Goal: Navigation & Orientation: Find specific page/section

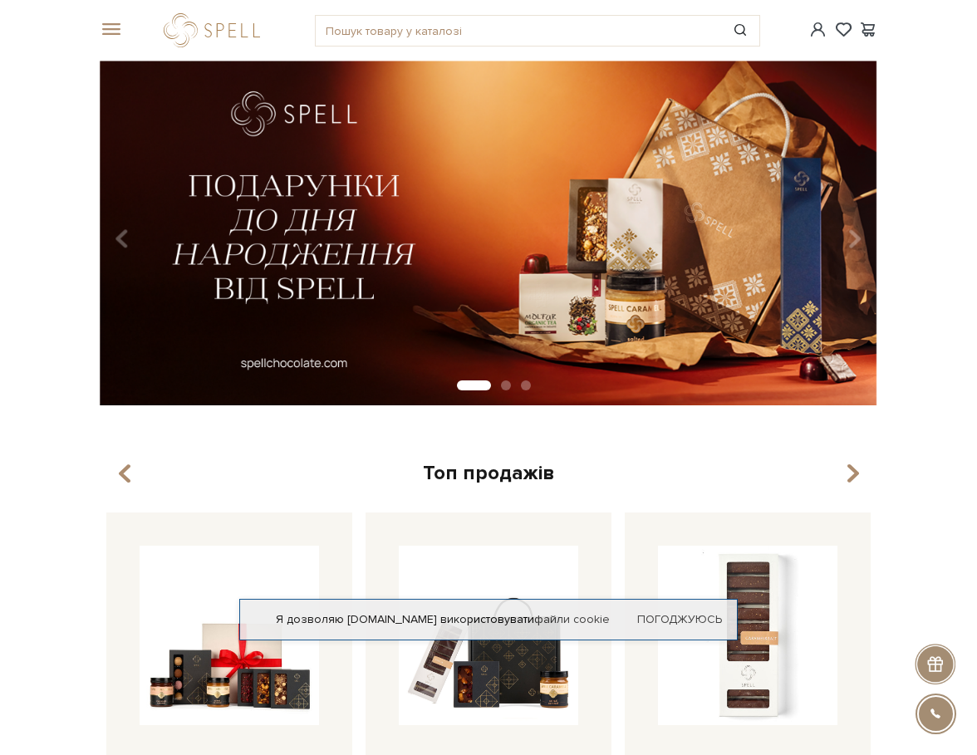
click at [104, 35] on span at bounding box center [108, 29] width 17 height 15
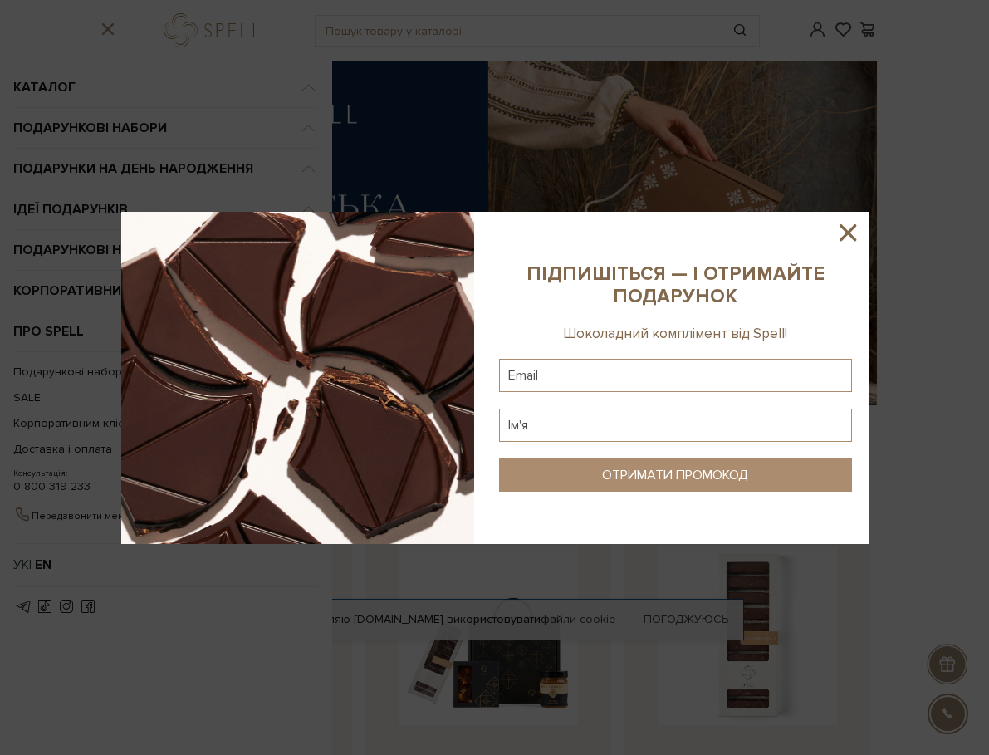
click at [846, 238] on icon at bounding box center [848, 232] width 28 height 28
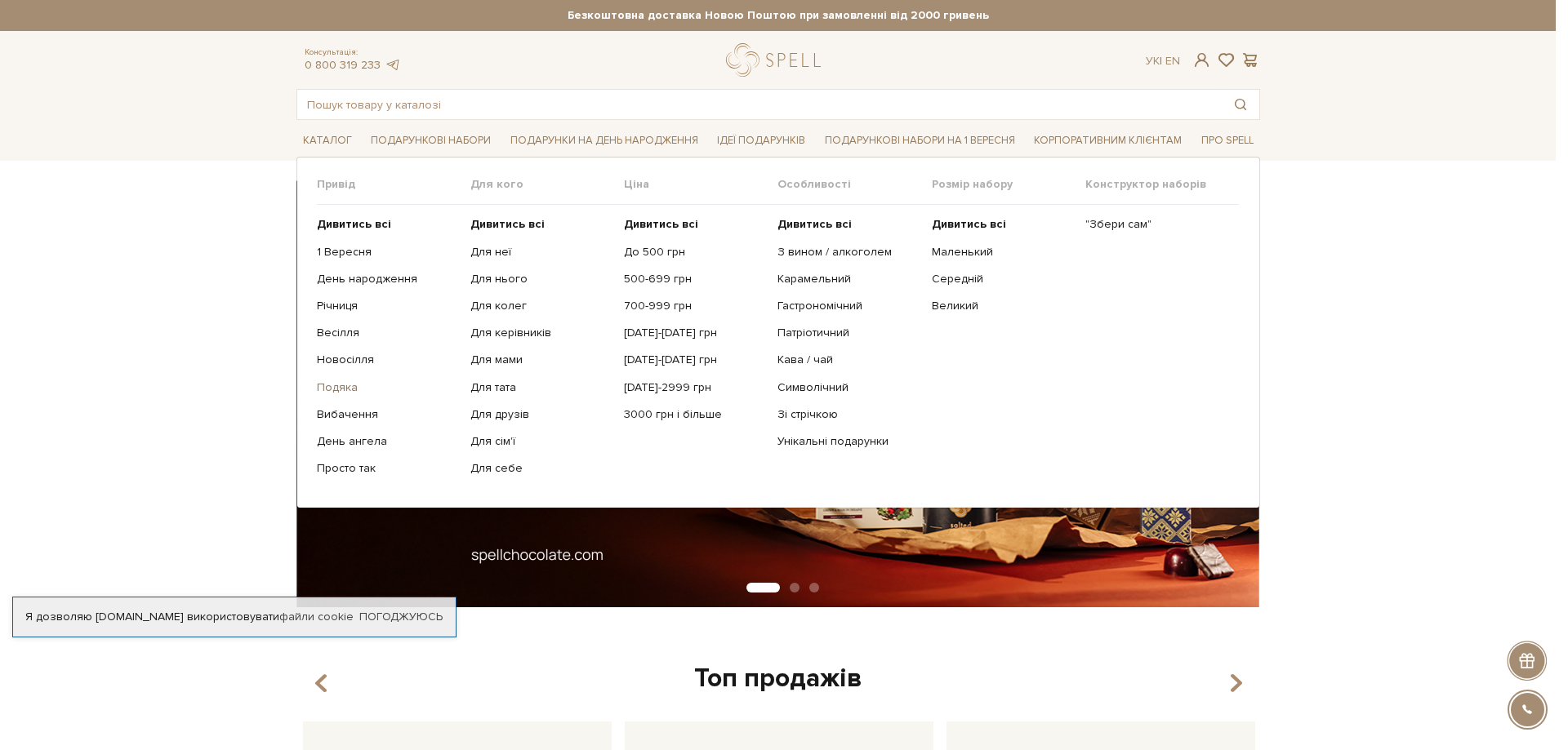
click at [338, 384] on link "Подяка" at bounding box center [387, 387] width 142 height 15
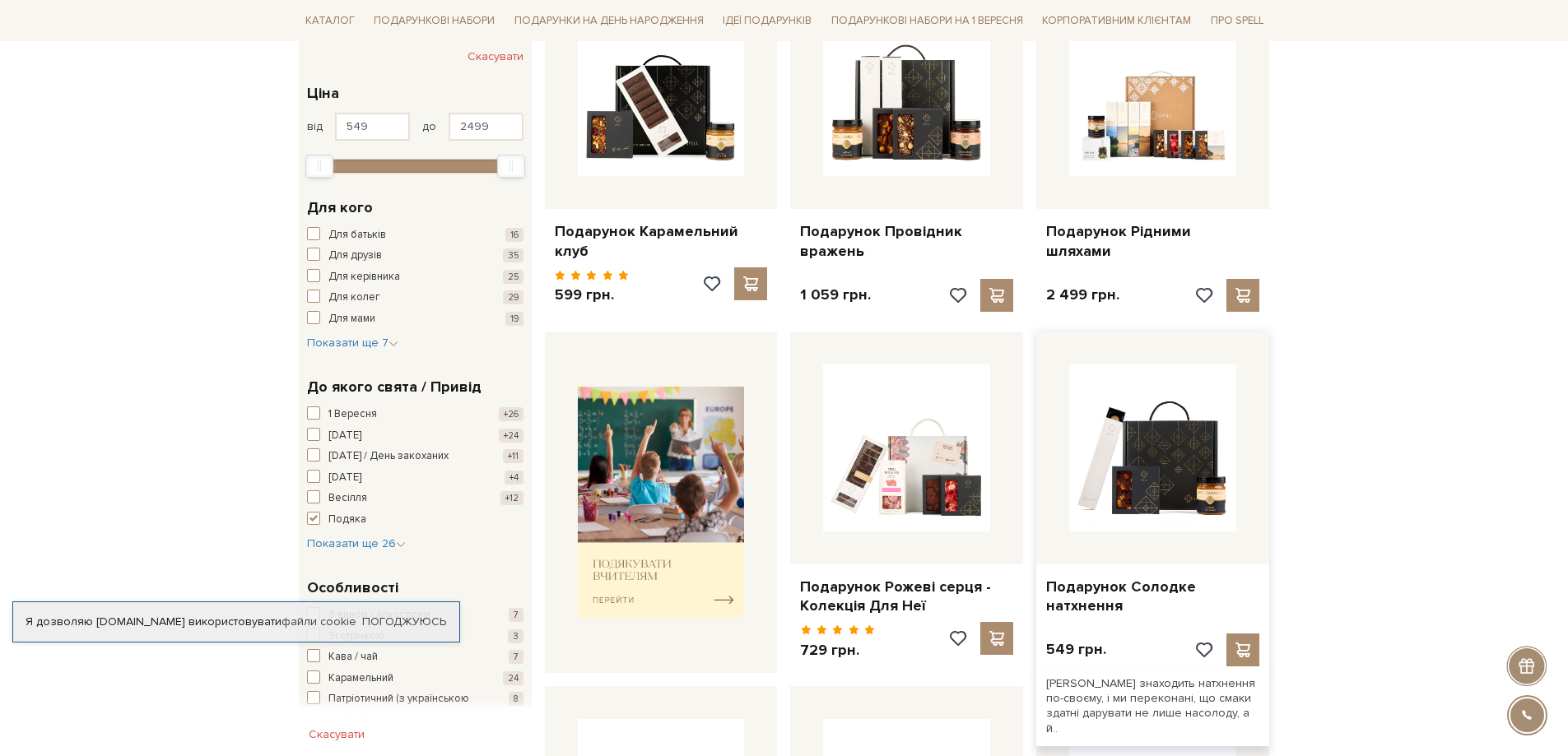
scroll to position [576, 0]
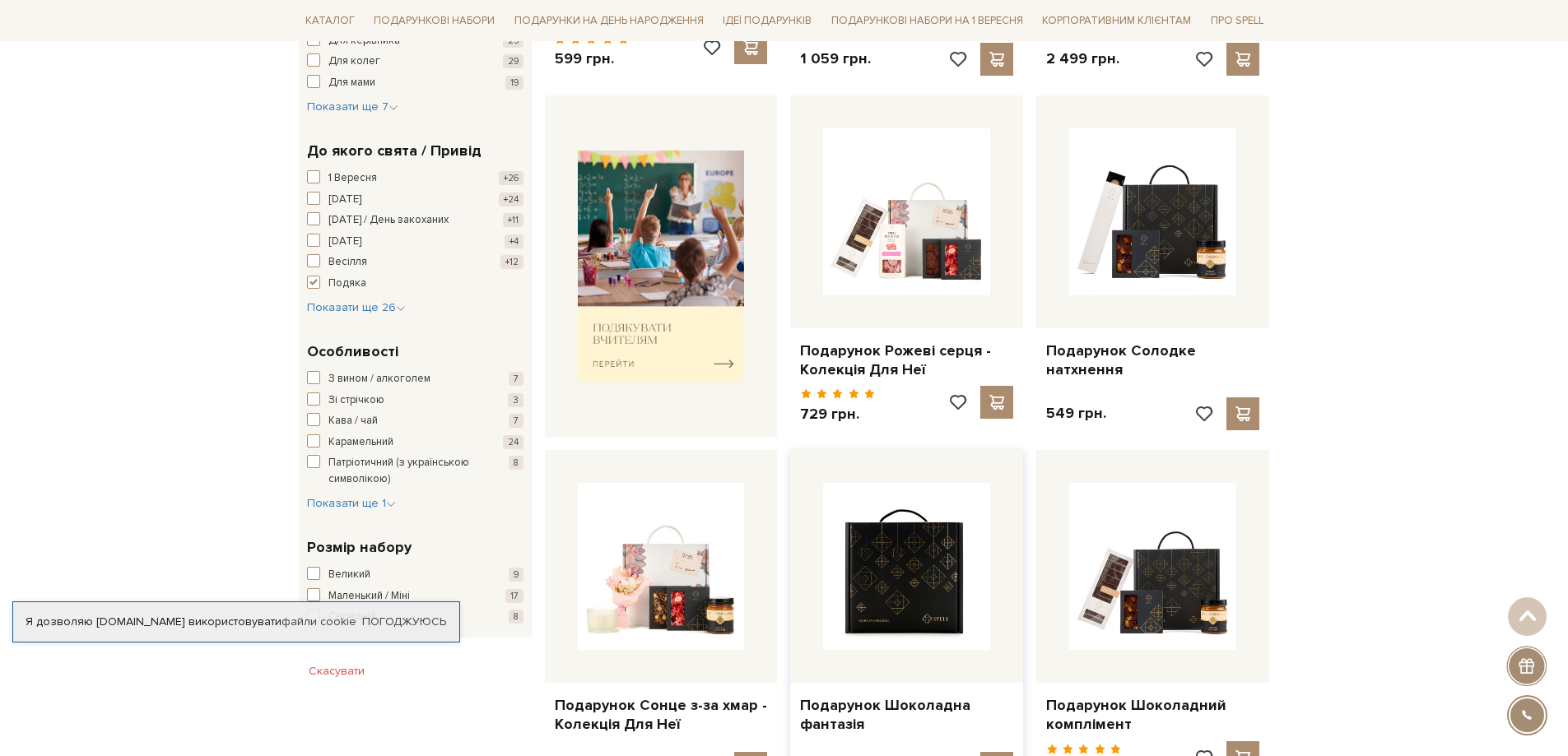
click at [878, 541] on img at bounding box center [907, 567] width 168 height 167
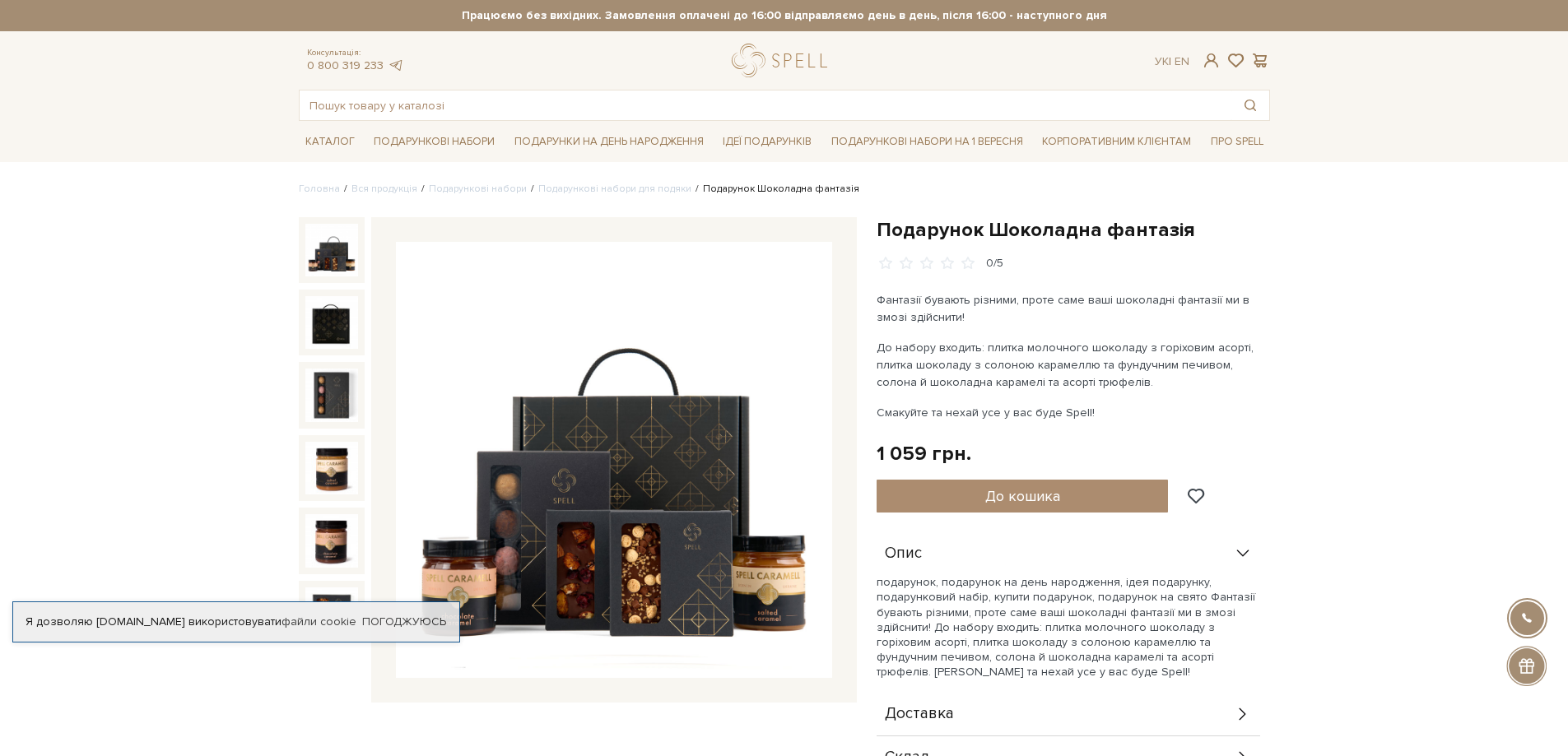
click at [392, 55] on span "Консультація:" at bounding box center [356, 53] width 97 height 11
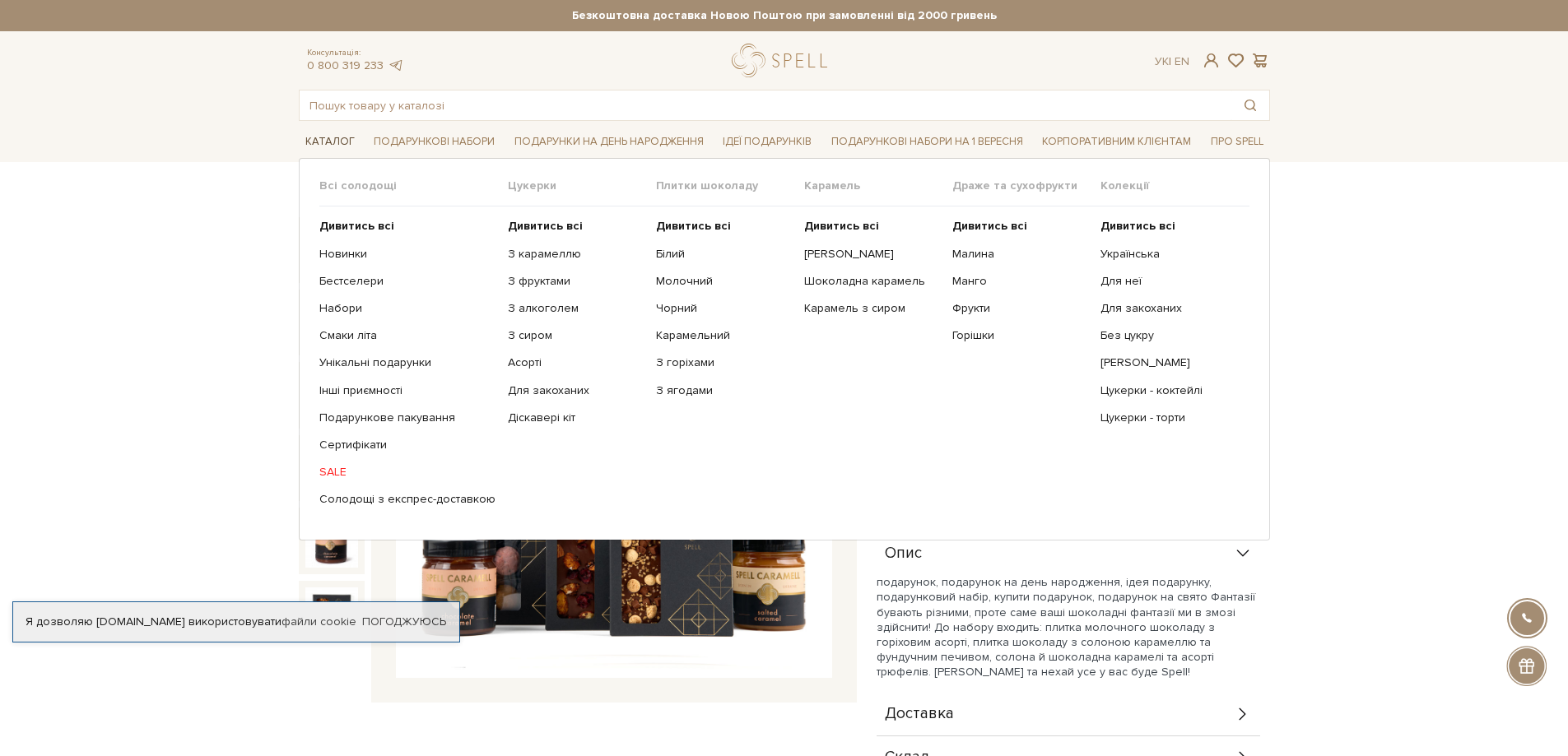
click at [308, 139] on link "Каталог" at bounding box center [329, 142] width 62 height 26
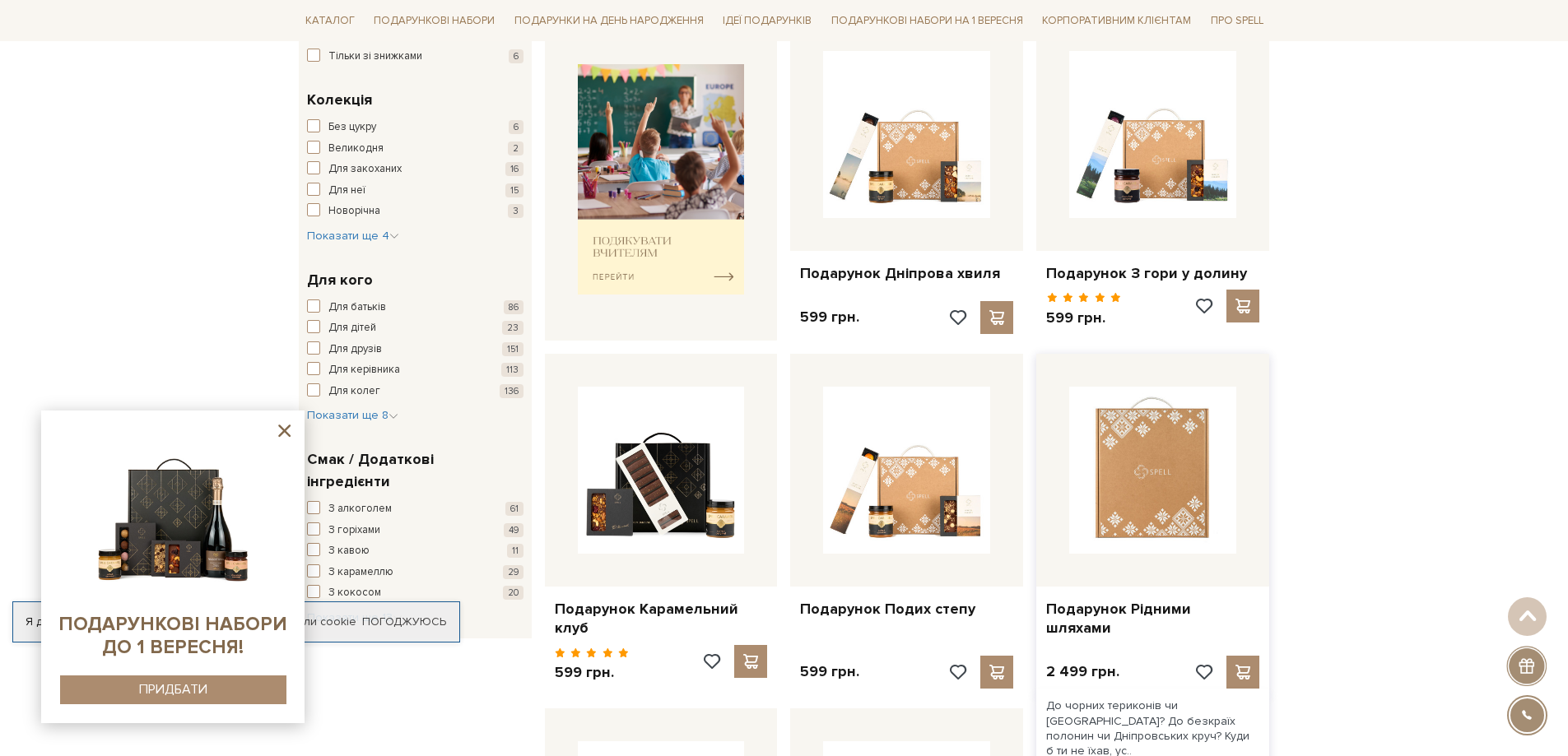
scroll to position [823, 0]
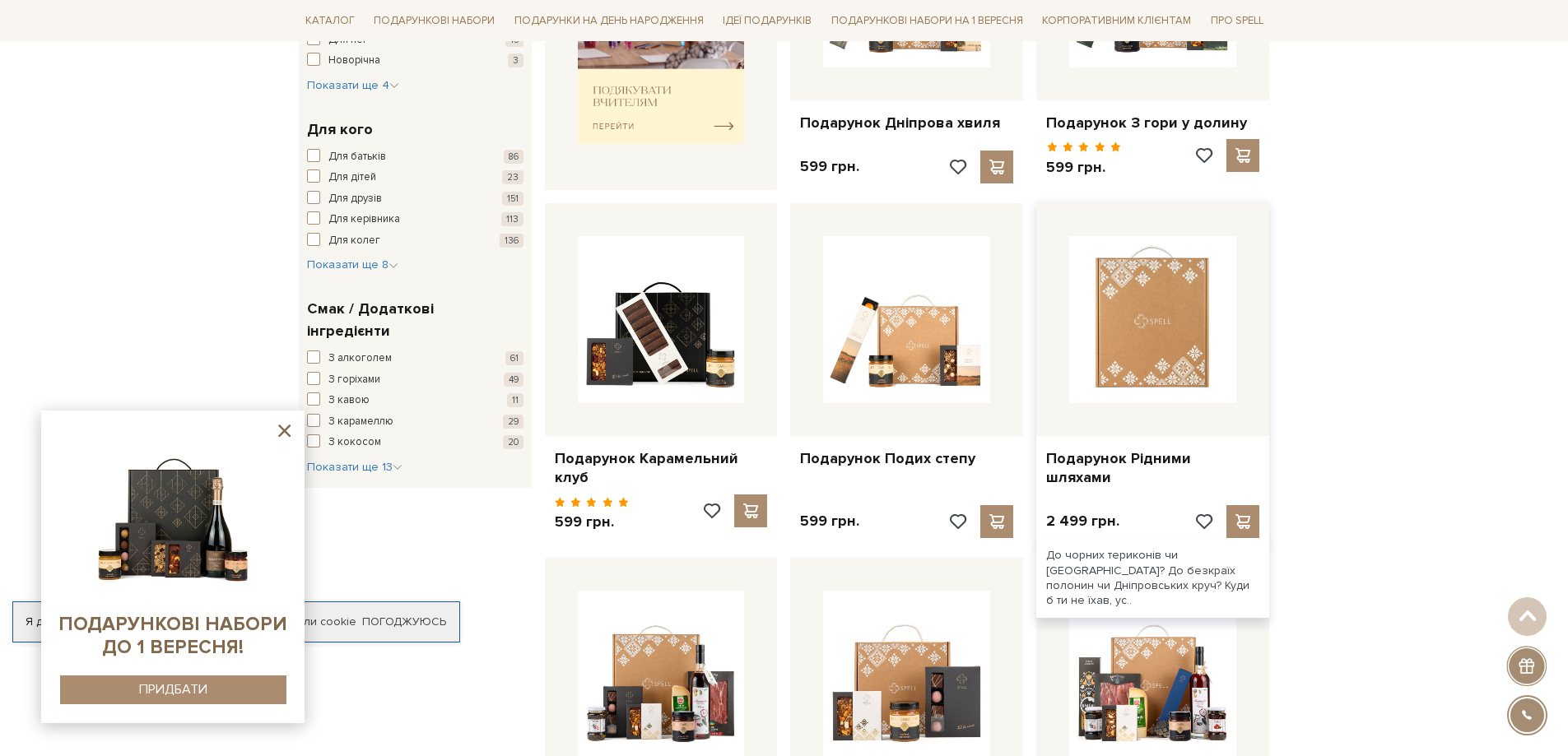
click at [1172, 364] on img at bounding box center [1153, 319] width 168 height 167
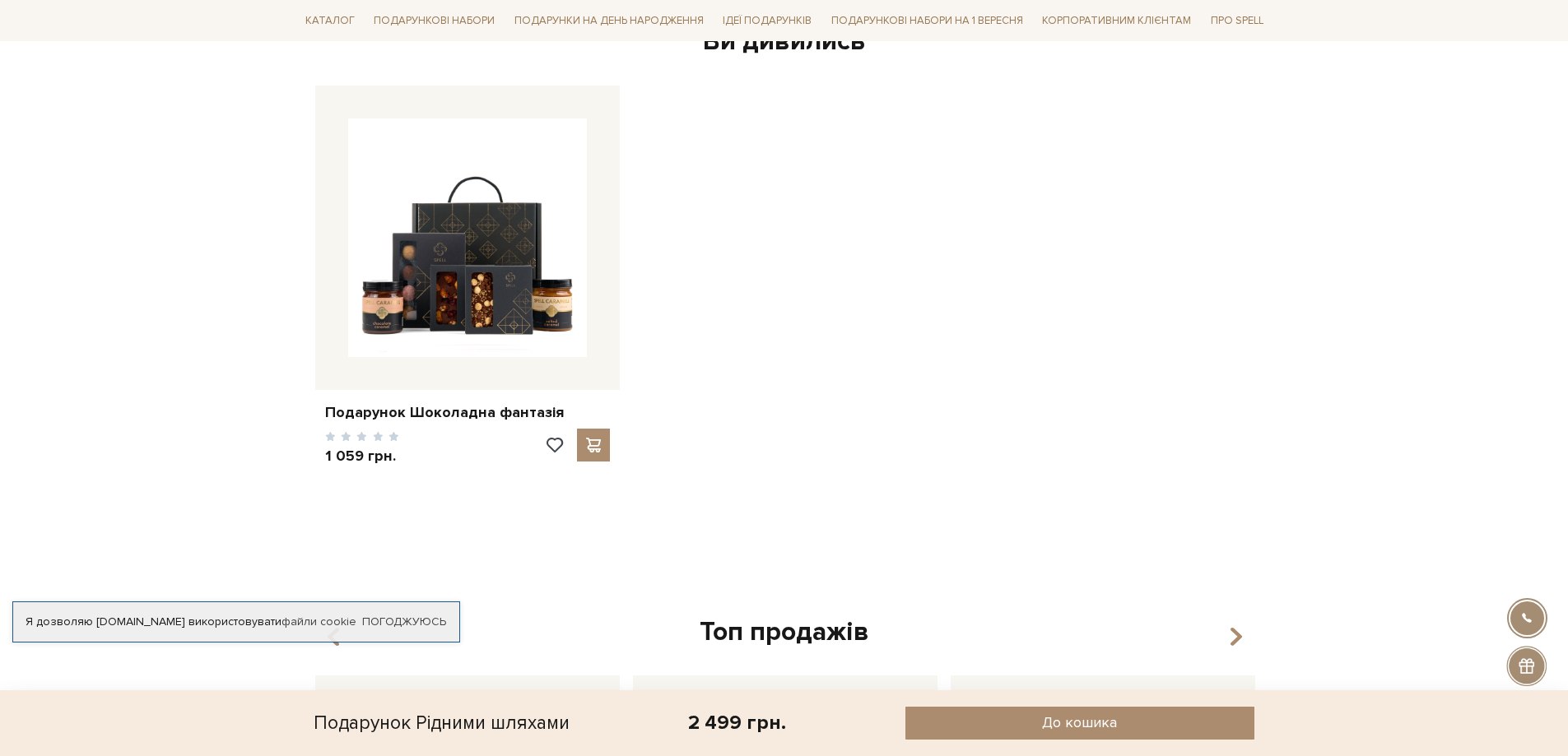
scroll to position [1152, 0]
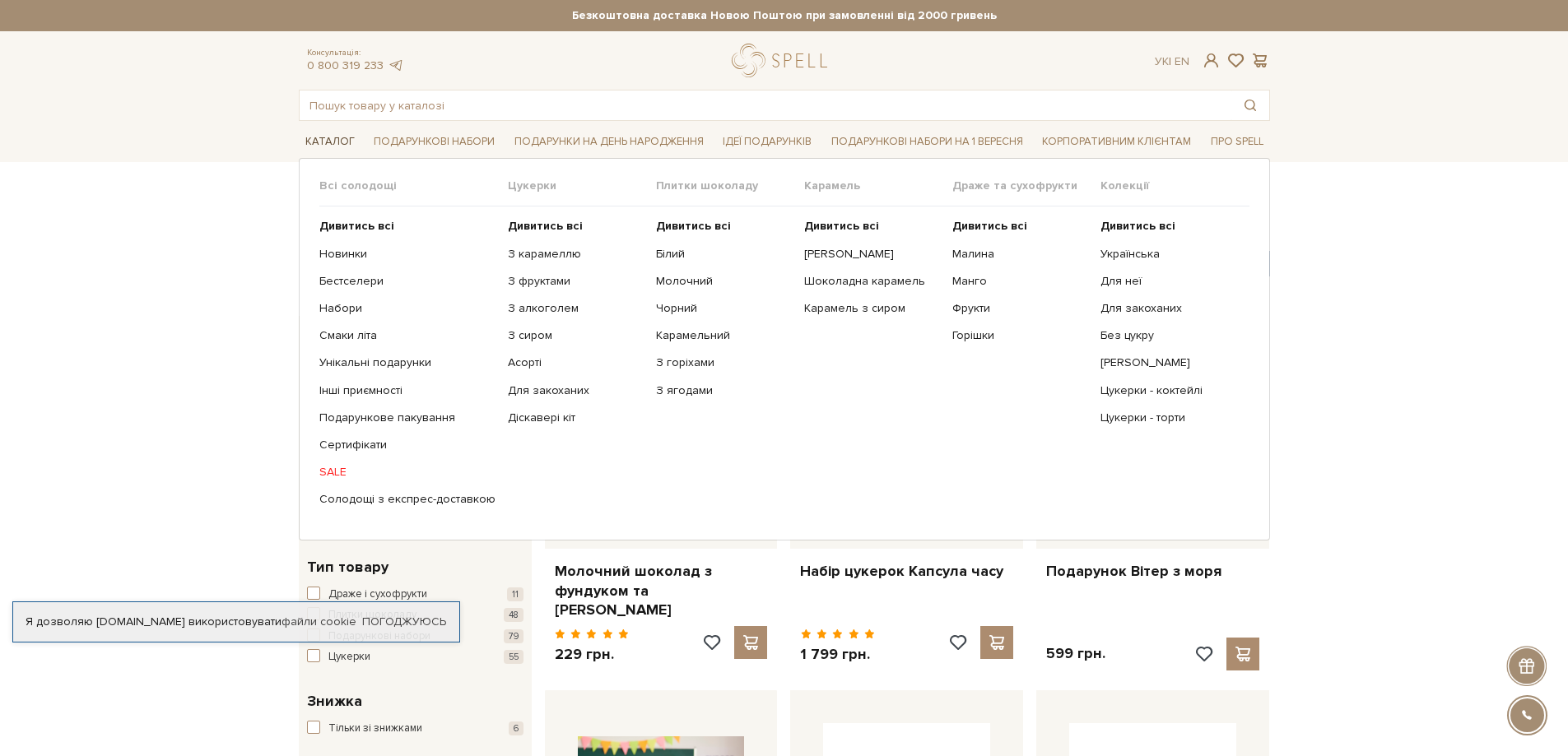
click at [330, 144] on link "Каталог" at bounding box center [329, 142] width 62 height 26
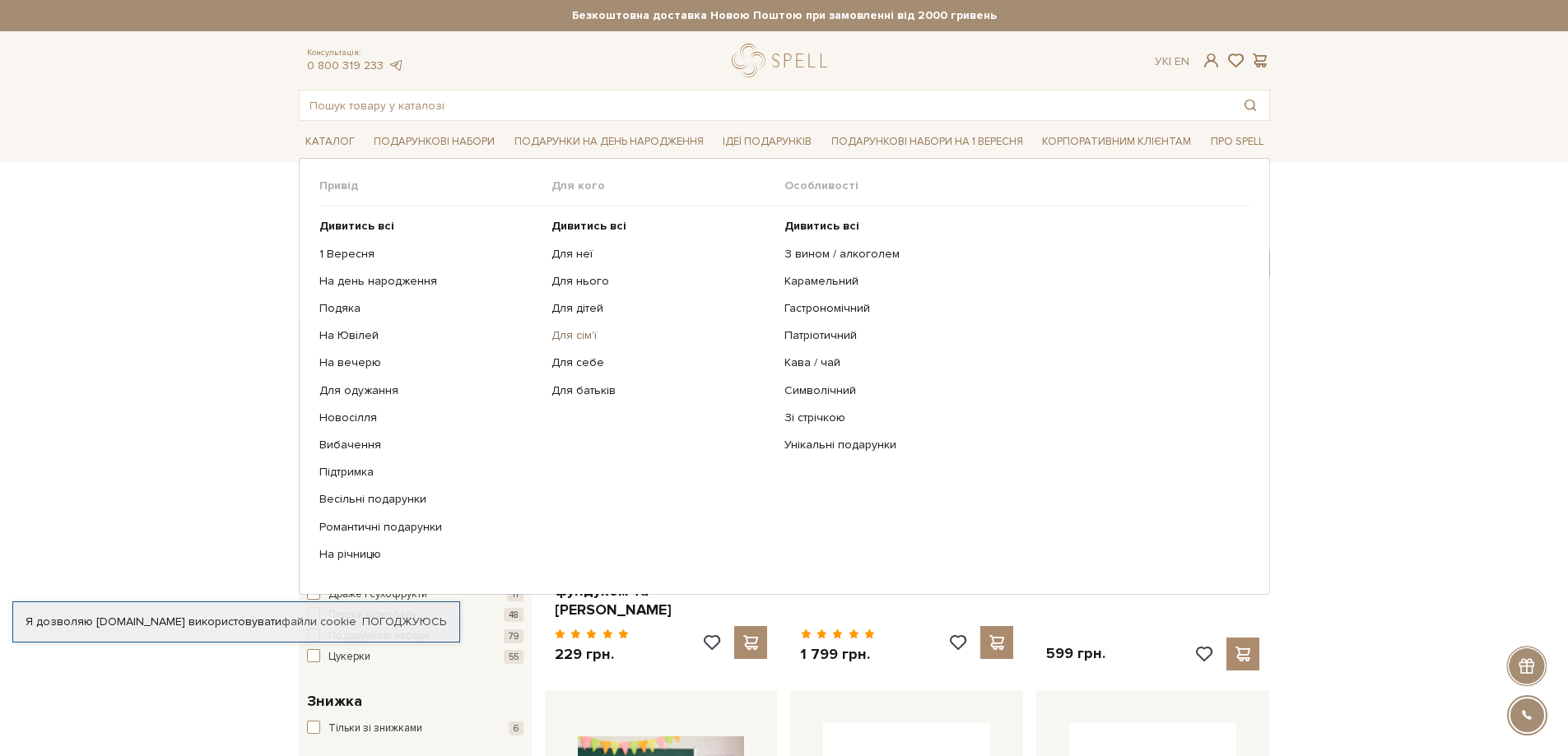
click at [567, 336] on link "Для сім'ї" at bounding box center [661, 335] width 221 height 15
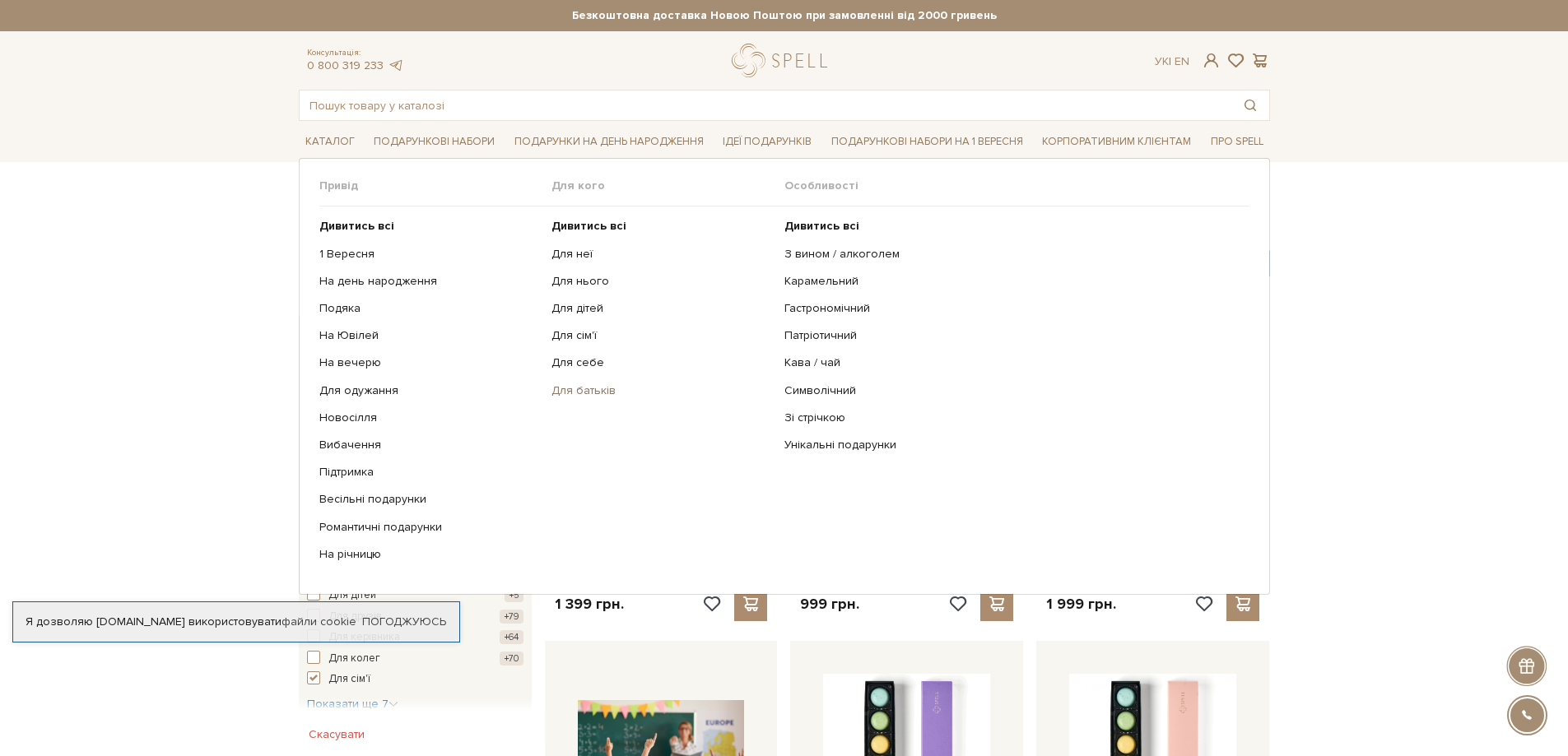
click at [581, 387] on link "Для батьків" at bounding box center [661, 390] width 221 height 15
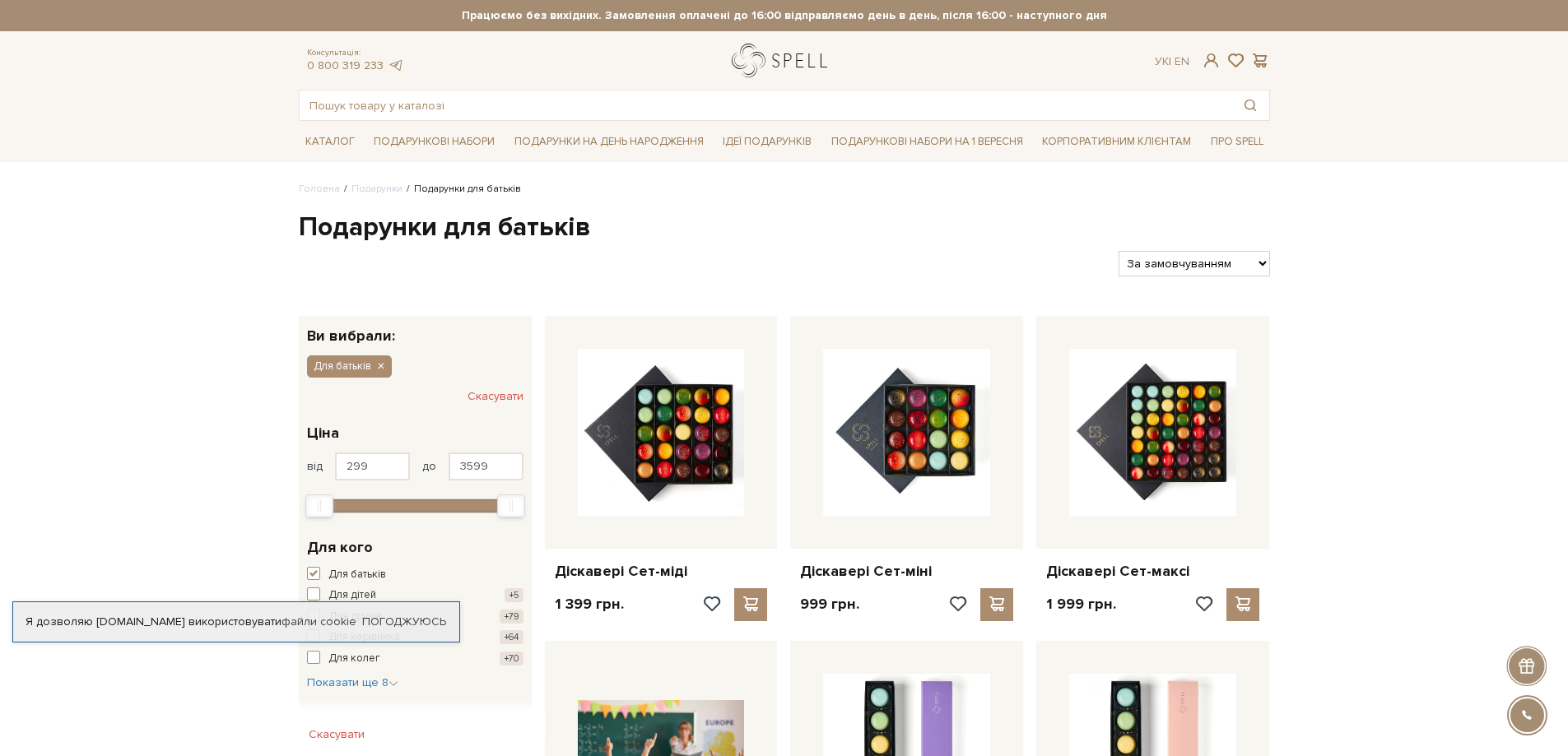
click at [790, 59] on link "logo" at bounding box center [783, 60] width 103 height 34
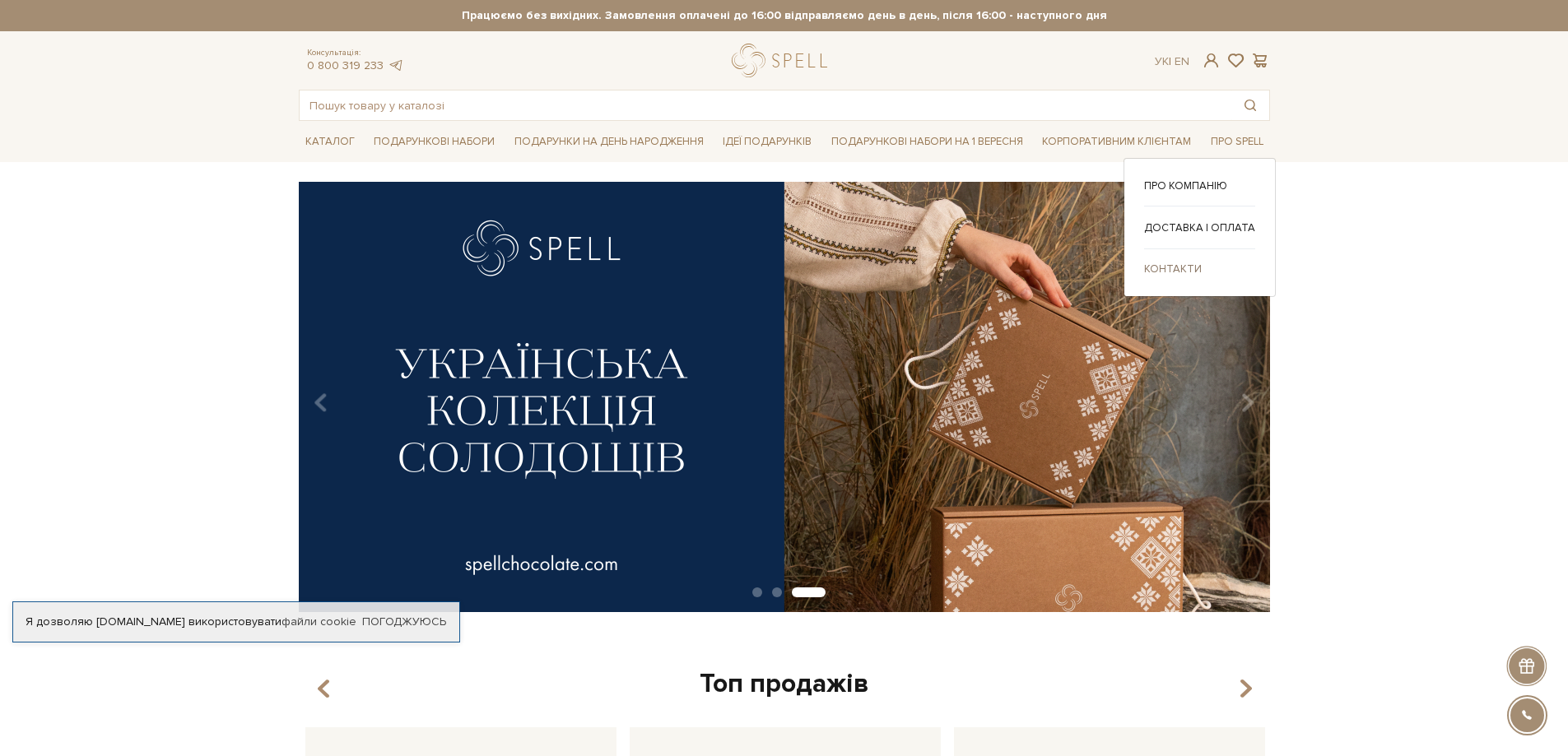
click at [1171, 269] on link "Контакти" at bounding box center [1199, 269] width 111 height 15
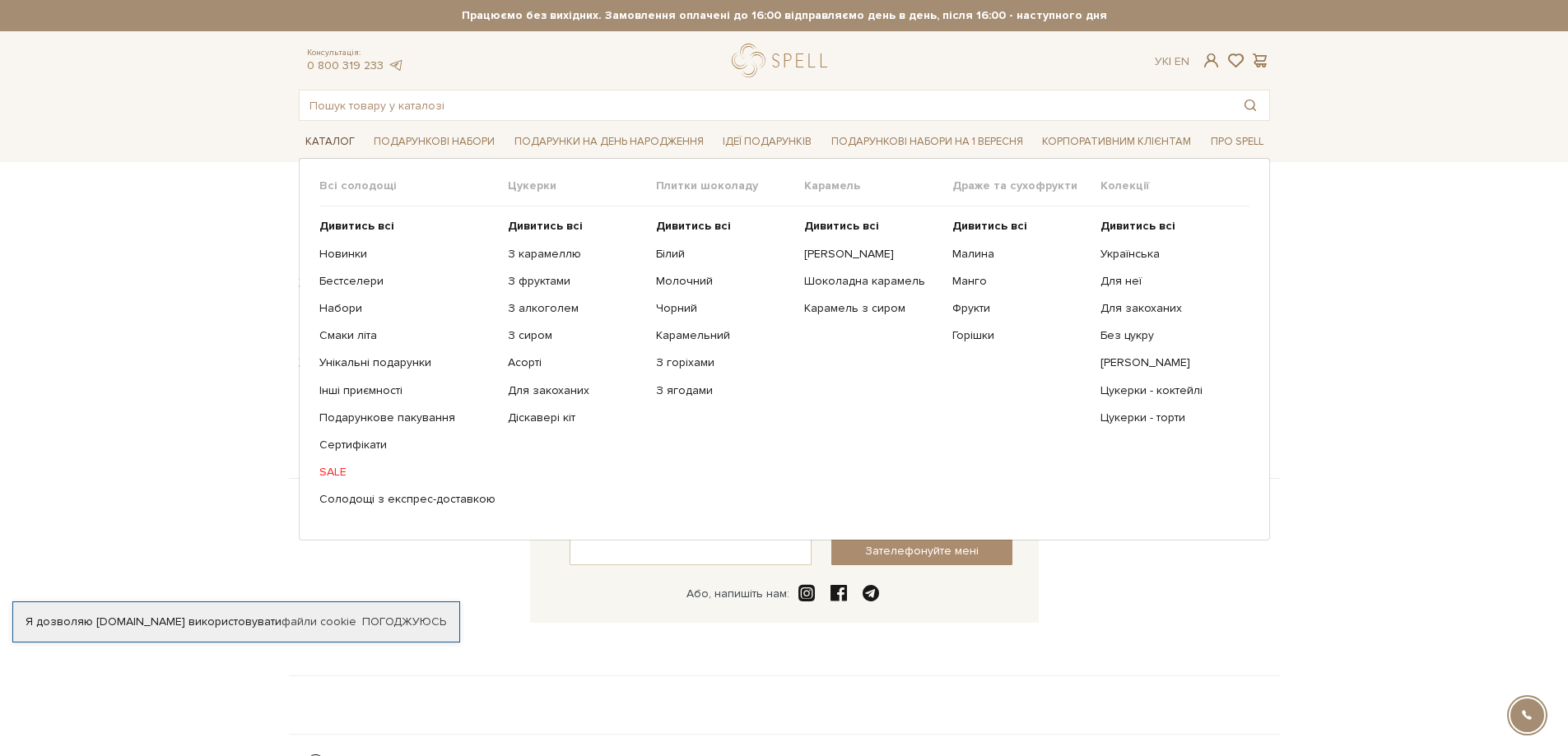
click at [328, 138] on link "Каталог" at bounding box center [329, 142] width 62 height 26
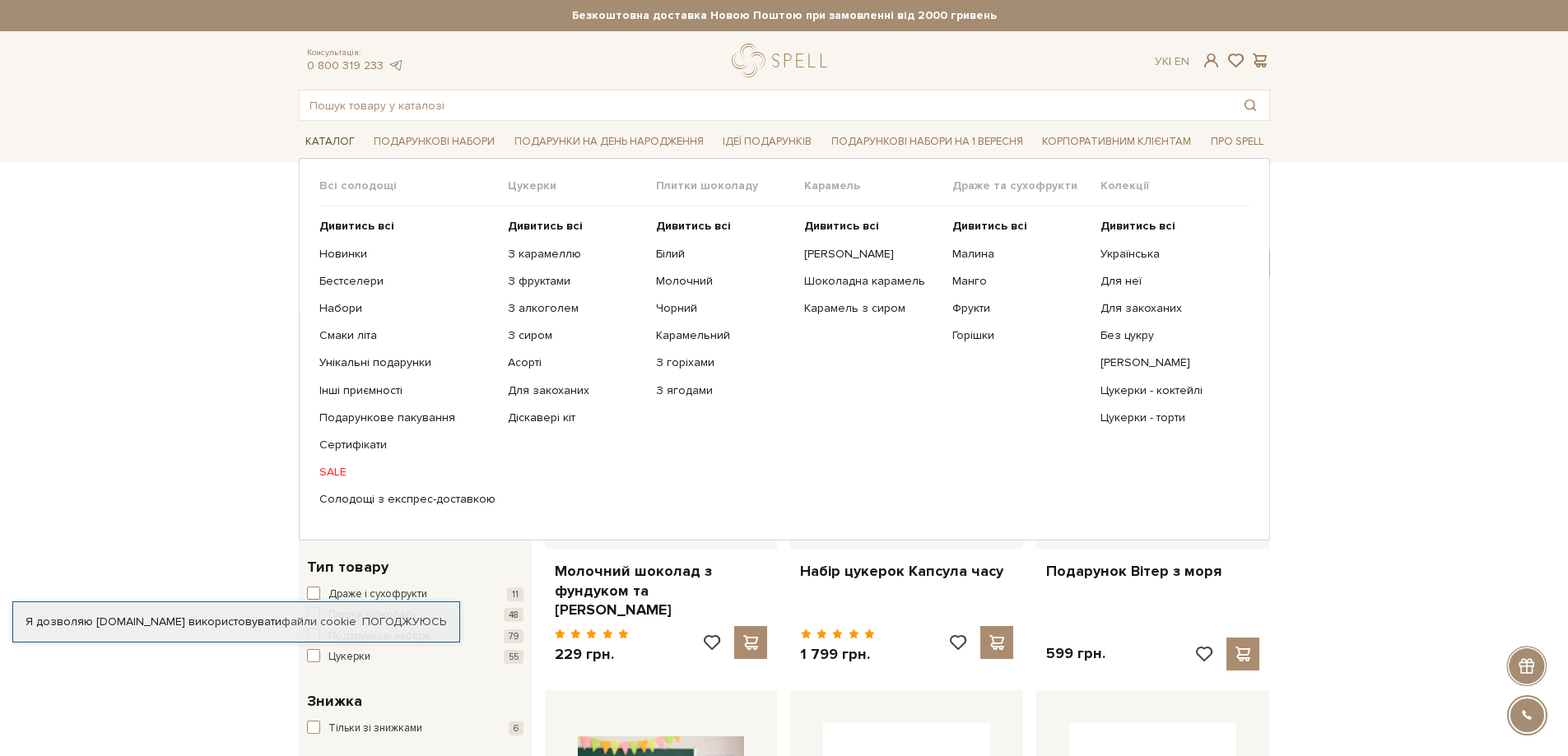
click at [344, 139] on link "Каталог" at bounding box center [329, 142] width 62 height 26
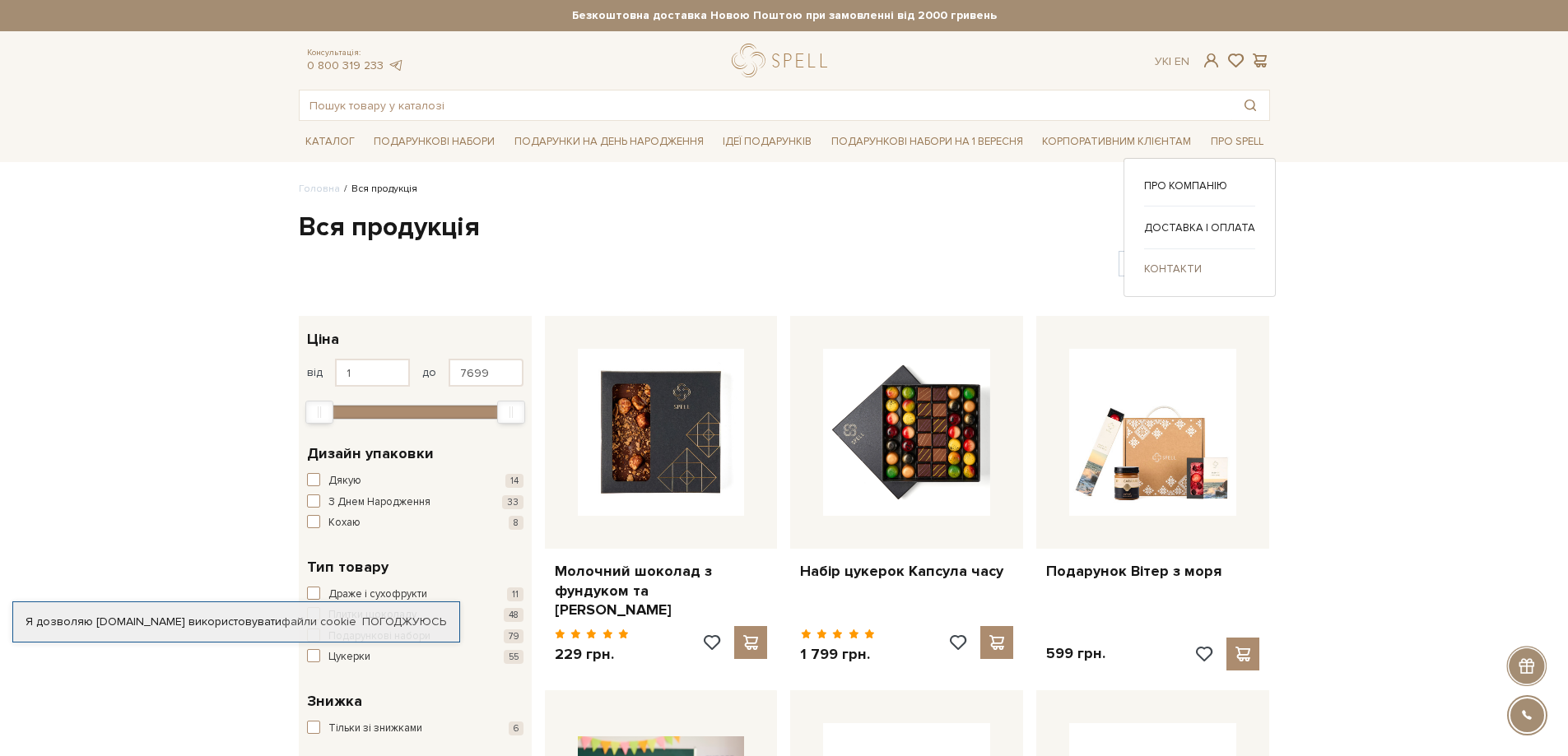
click at [1176, 271] on link "Контакти" at bounding box center [1199, 269] width 111 height 15
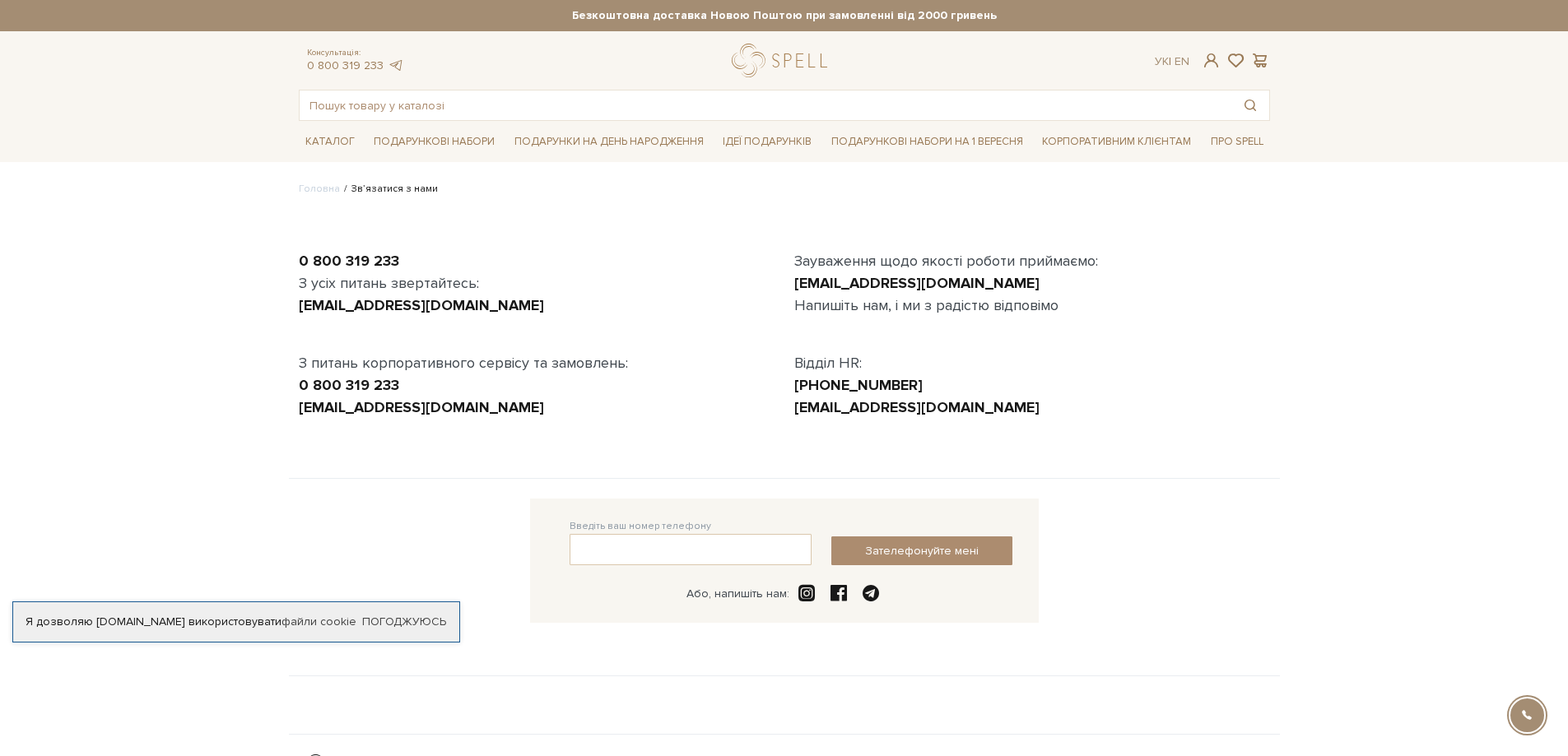
click at [1411, 383] on body "Подарункові набори SALE Корпоративним клієнтам Доставка і оплата Консультація: …" at bounding box center [784, 455] width 1568 height 911
click at [789, 54] on link "logo" at bounding box center [783, 60] width 103 height 34
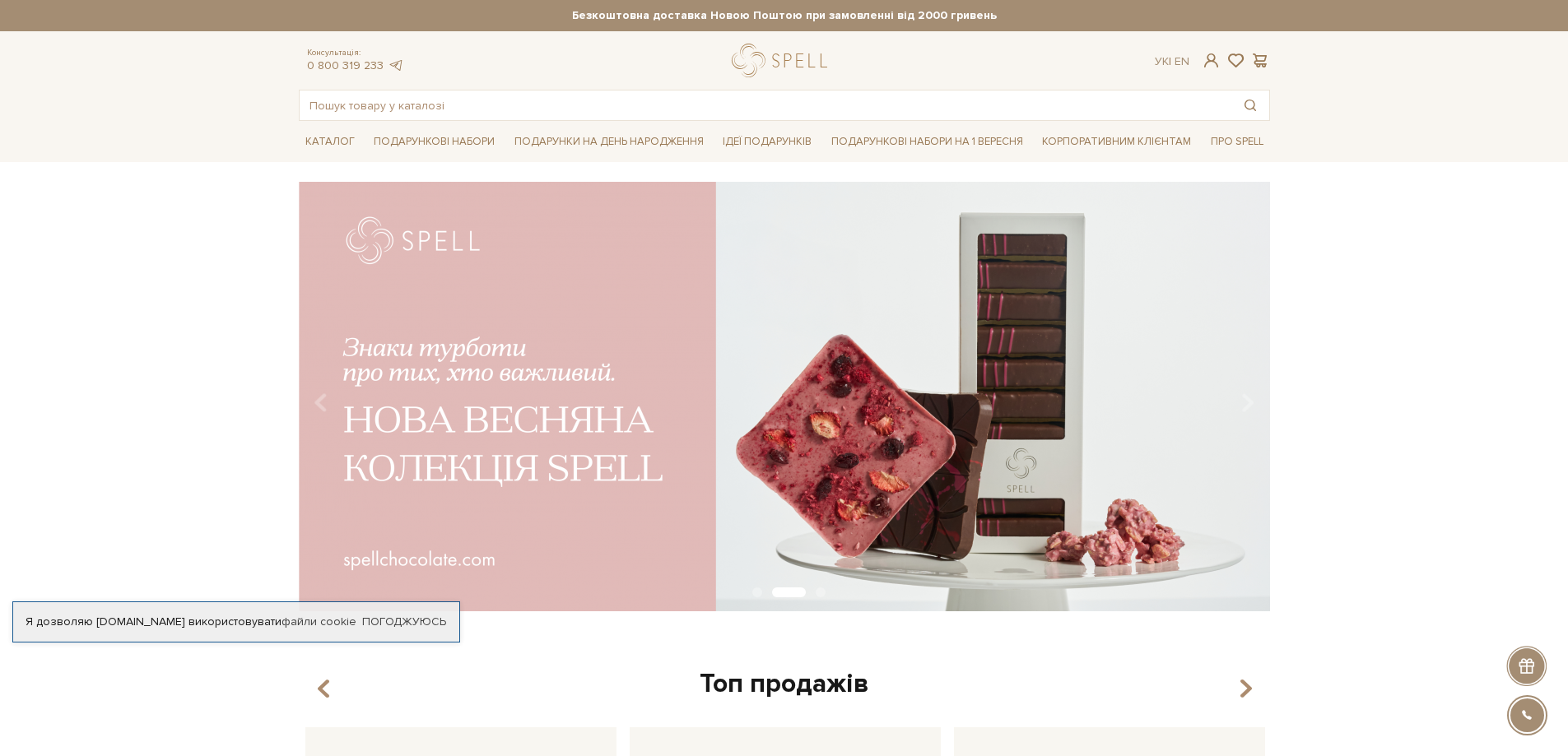
drag, startPoint x: 40, startPoint y: 282, endPoint x: 363, endPoint y: 129, distance: 357.4
click at [40, 283] on div "slide 3 of 3" at bounding box center [784, 391] width 1568 height 419
